Goal: Task Accomplishment & Management: Manage account settings

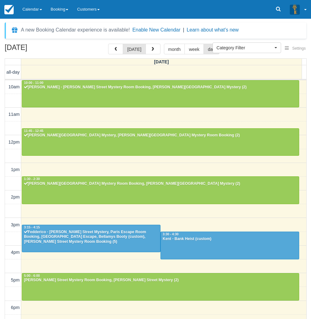
select select
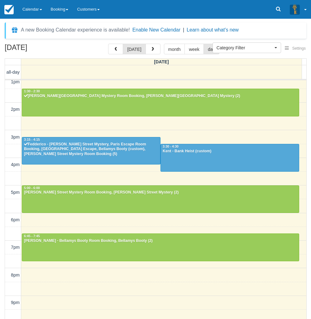
click at [33, 5] on link "Calendar" at bounding box center [32, 9] width 28 height 19
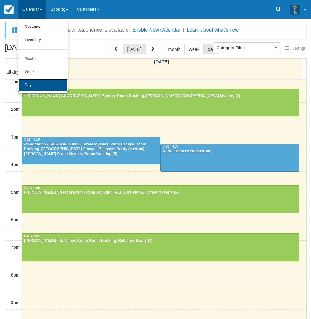
click at [28, 85] on link "Day" at bounding box center [42, 85] width 49 height 13
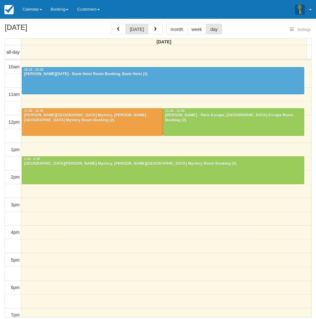
select select
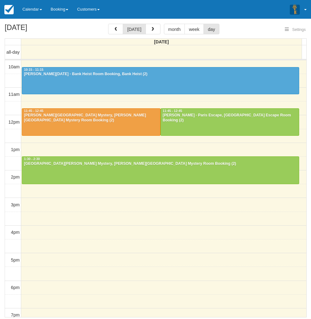
select select
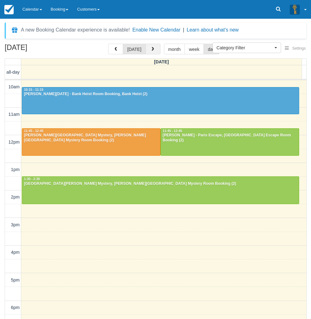
click at [151, 48] on span "button" at bounding box center [153, 49] width 4 height 4
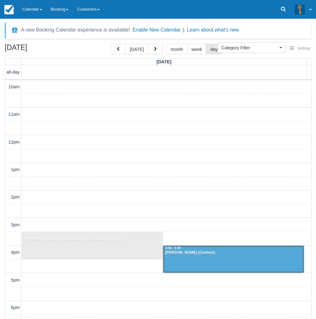
click at [216, 263] on div at bounding box center [233, 258] width 140 height 27
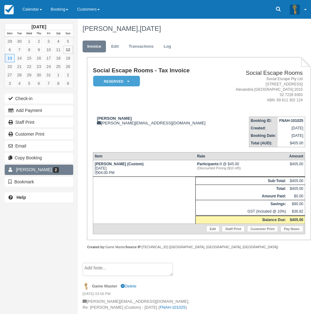
click at [17, 171] on span "Cheryl Kitchener" at bounding box center [34, 169] width 36 height 5
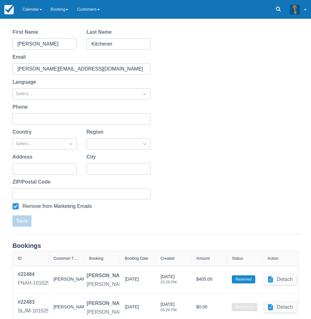
scroll to position [80, 0]
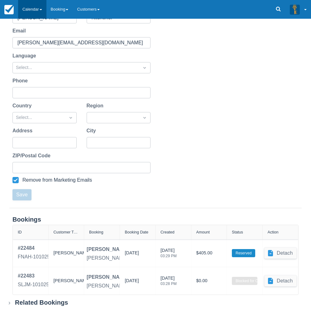
click at [27, 3] on link "Calendar" at bounding box center [32, 9] width 28 height 19
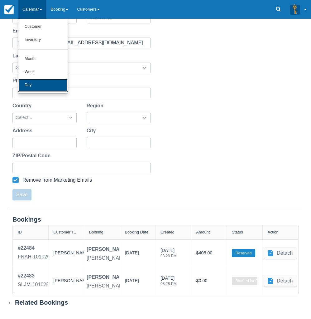
click at [25, 82] on link "Day" at bounding box center [42, 85] width 49 height 13
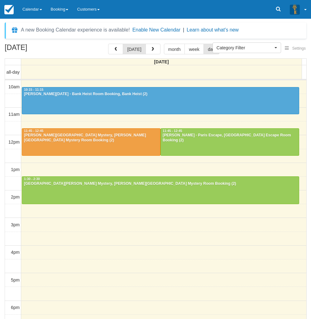
select select
click at [30, 14] on link "Calendar" at bounding box center [32, 9] width 28 height 19
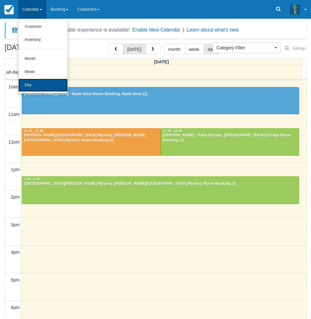
click at [37, 85] on link "Day" at bounding box center [42, 85] width 49 height 13
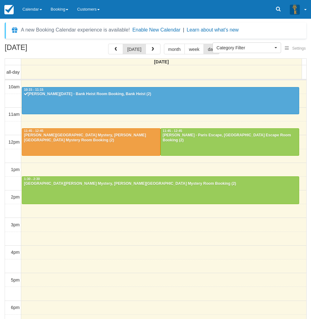
select select
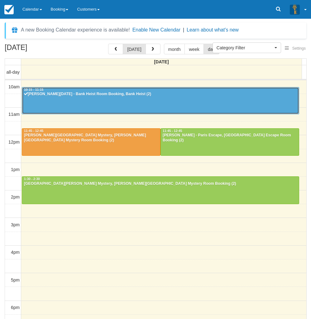
click at [57, 99] on div at bounding box center [160, 100] width 277 height 27
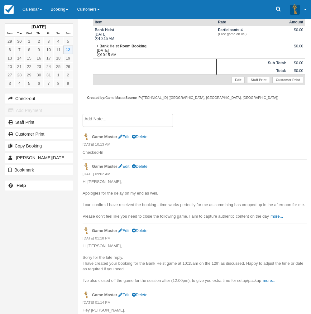
scroll to position [156, 0]
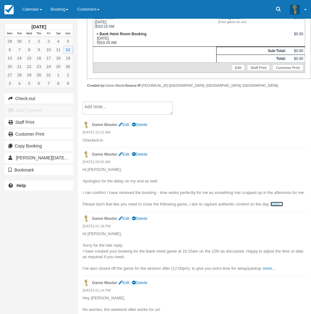
click at [279, 203] on link "more..." at bounding box center [277, 204] width 12 height 5
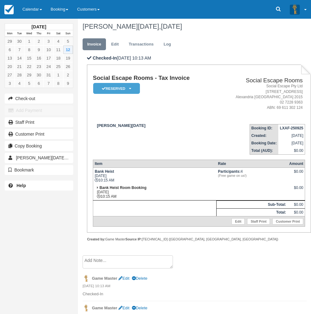
scroll to position [0, 0]
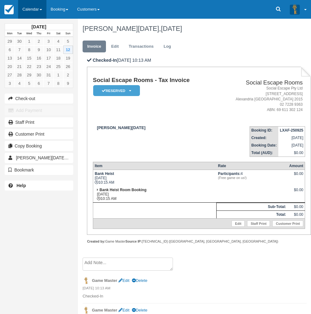
click at [36, 5] on link "Calendar" at bounding box center [32, 9] width 28 height 19
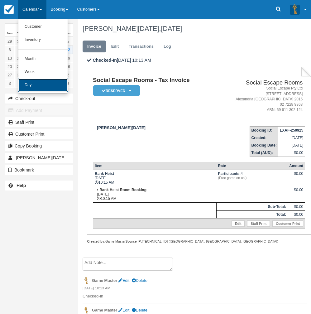
click at [30, 83] on link "Day" at bounding box center [42, 85] width 49 height 13
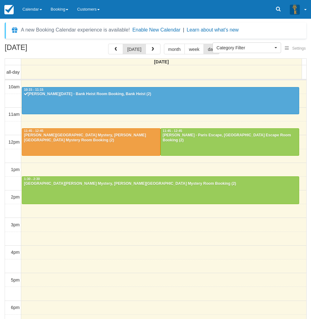
select select
click at [69, 143] on div at bounding box center [91, 142] width 138 height 27
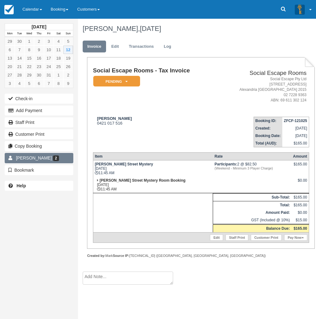
click at [17, 155] on span "Noah" at bounding box center [34, 157] width 36 height 5
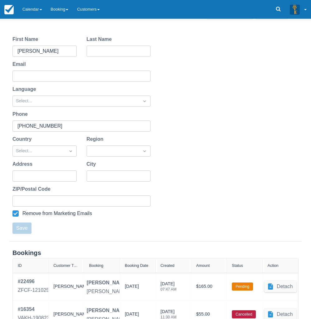
scroll to position [80, 0]
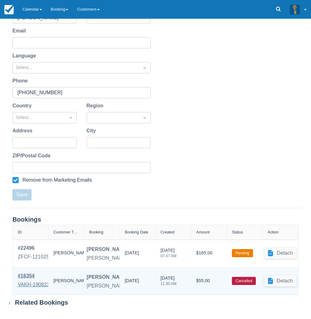
click at [29, 281] on div "VAKH-190823" at bounding box center [34, 284] width 32 height 7
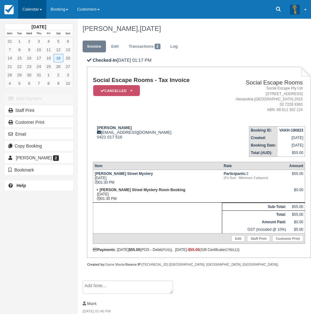
click at [32, 7] on link "Calendar" at bounding box center [32, 9] width 28 height 19
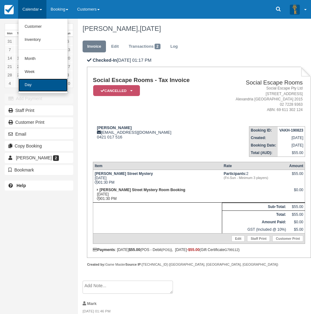
click at [30, 82] on link "Day" at bounding box center [42, 85] width 49 height 13
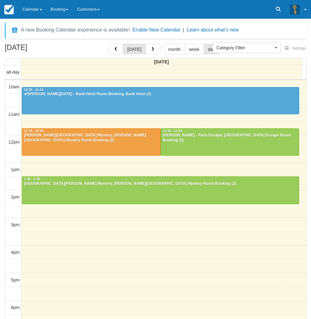
select select
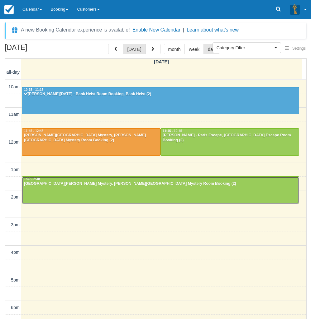
click at [72, 192] on div at bounding box center [160, 190] width 277 height 27
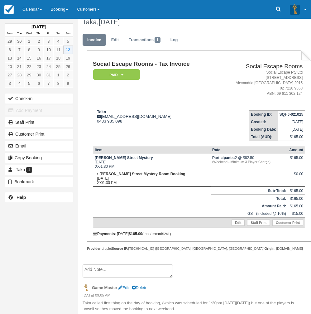
scroll to position [8, 0]
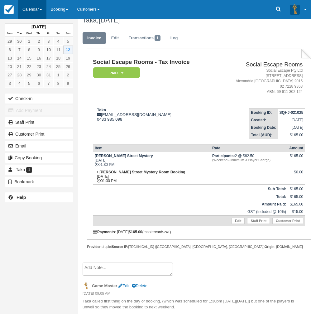
click at [31, 5] on link "Calendar" at bounding box center [32, 9] width 28 height 19
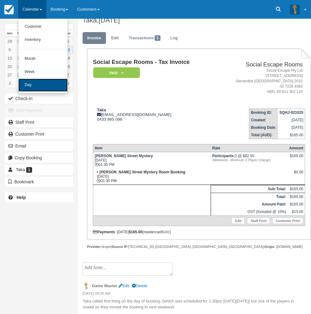
click at [34, 83] on link "Day" at bounding box center [42, 85] width 49 height 13
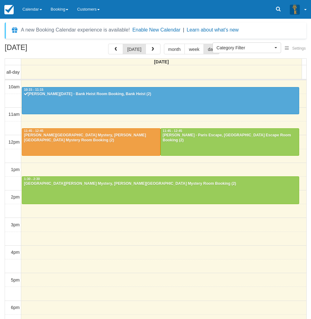
select select
click at [201, 138] on div at bounding box center [230, 142] width 138 height 27
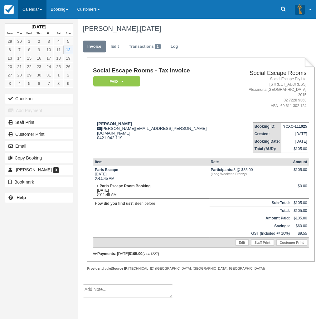
click at [32, 12] on link "Calendar" at bounding box center [32, 9] width 28 height 19
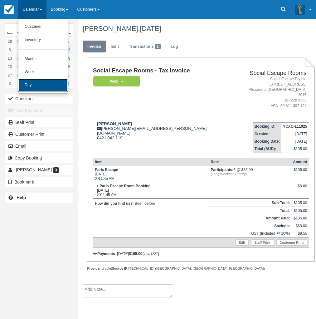
click at [36, 85] on link "Day" at bounding box center [42, 85] width 49 height 13
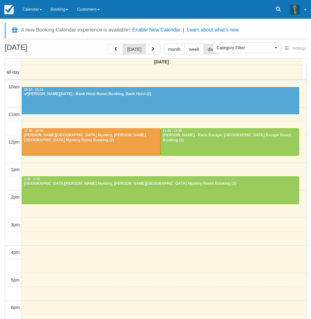
select select
